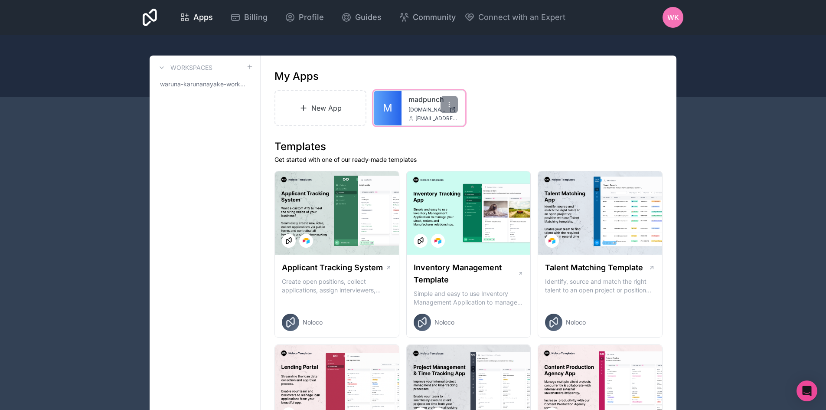
click at [418, 98] on link "madpunch" at bounding box center [432, 99] width 49 height 10
